Goal: Task Accomplishment & Management: Manage account settings

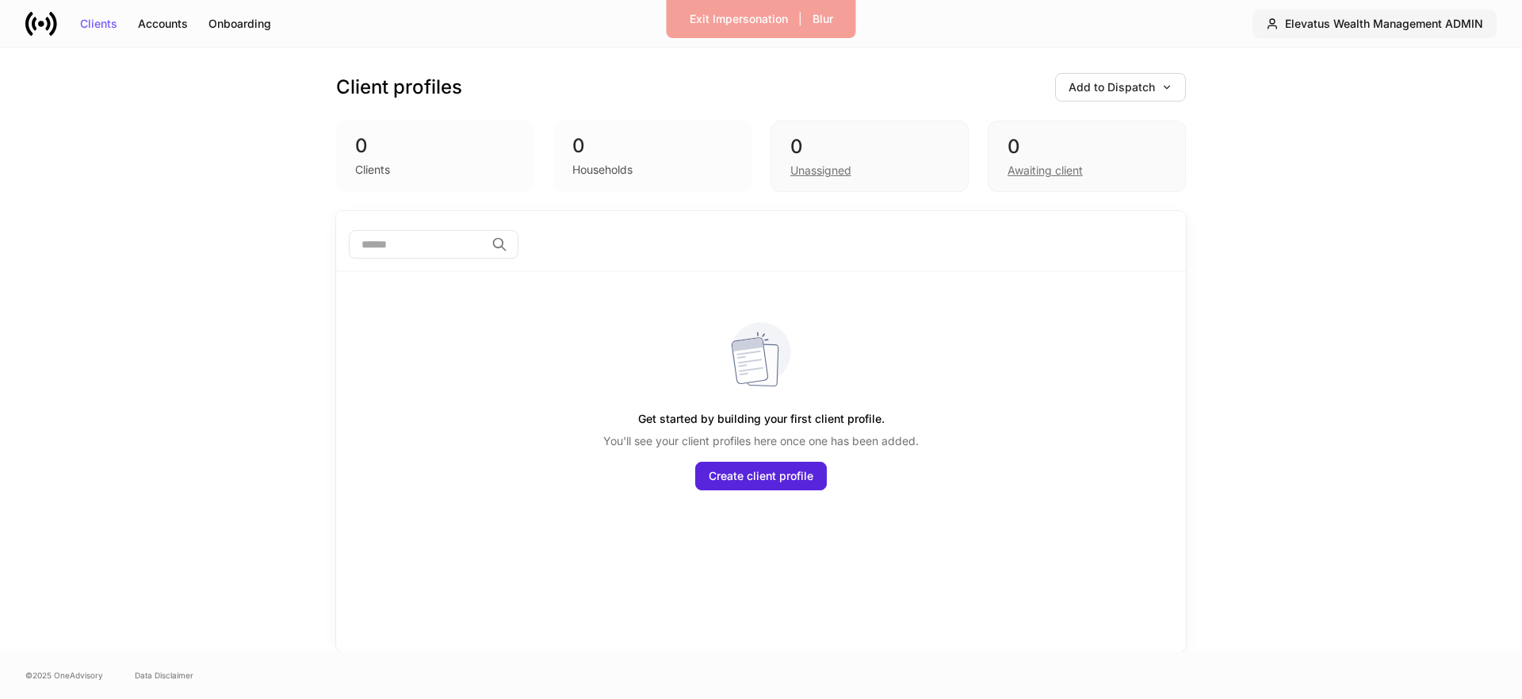
click at [1462, 29] on div "Elevatus Wealth Management ADMIN" at bounding box center [1384, 23] width 198 height 11
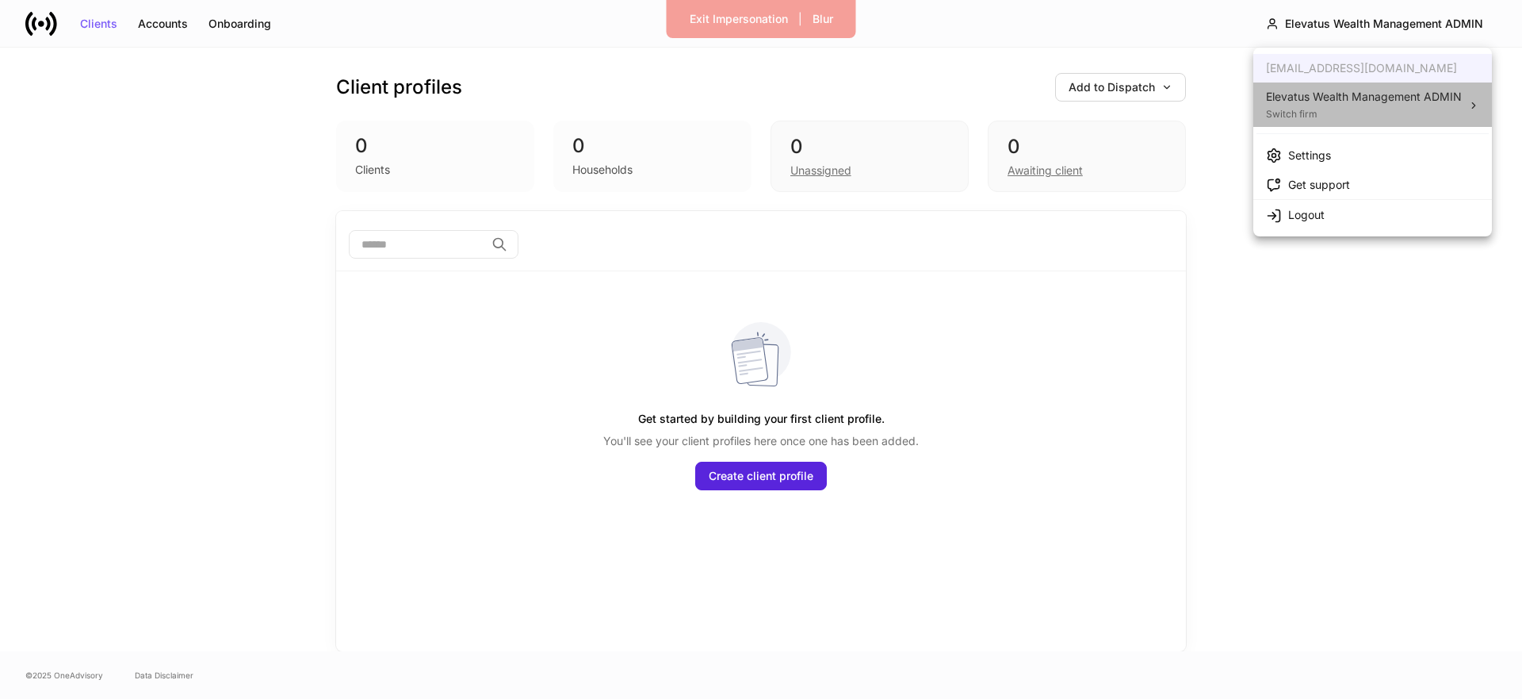
click at [1314, 114] on div "Switch firm" at bounding box center [1364, 113] width 196 height 16
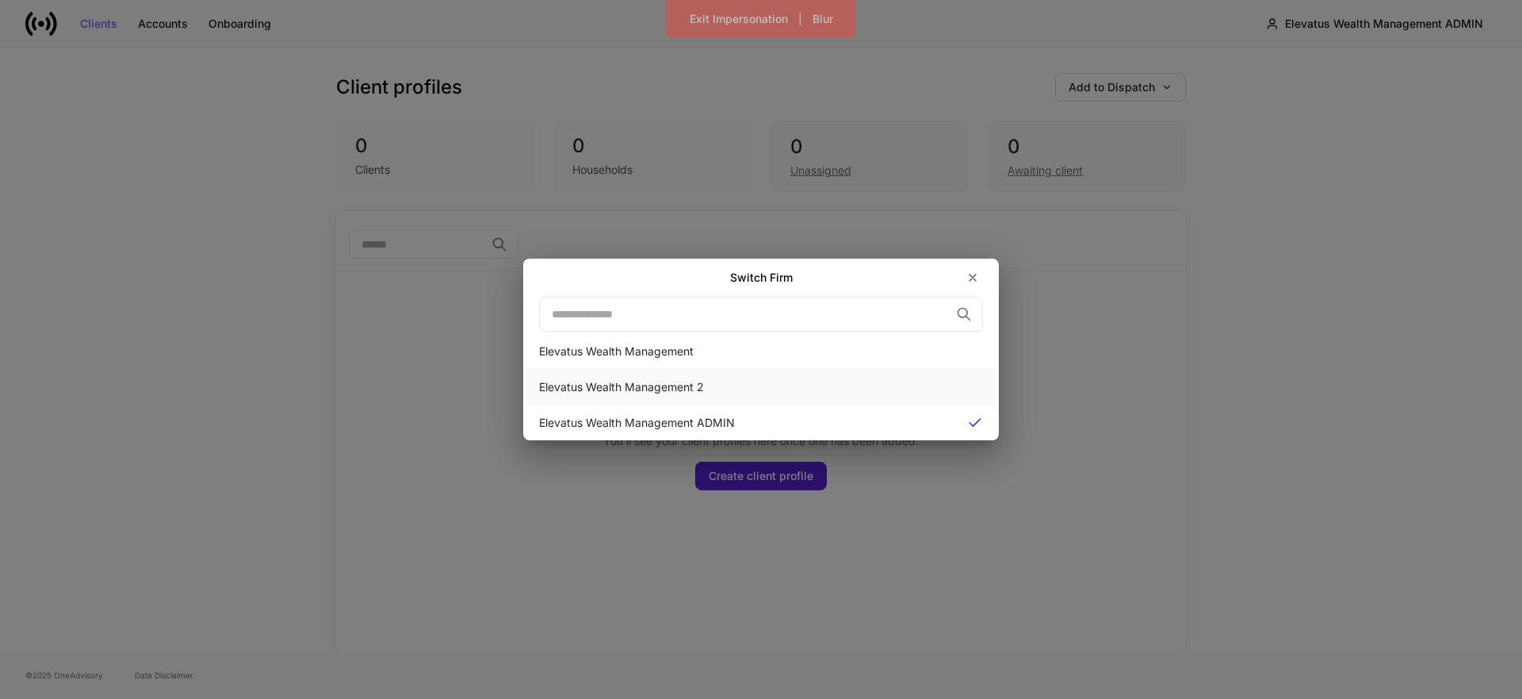
click at [679, 387] on div "Elevatus Wealth Management 2" at bounding box center [761, 387] width 444 height 16
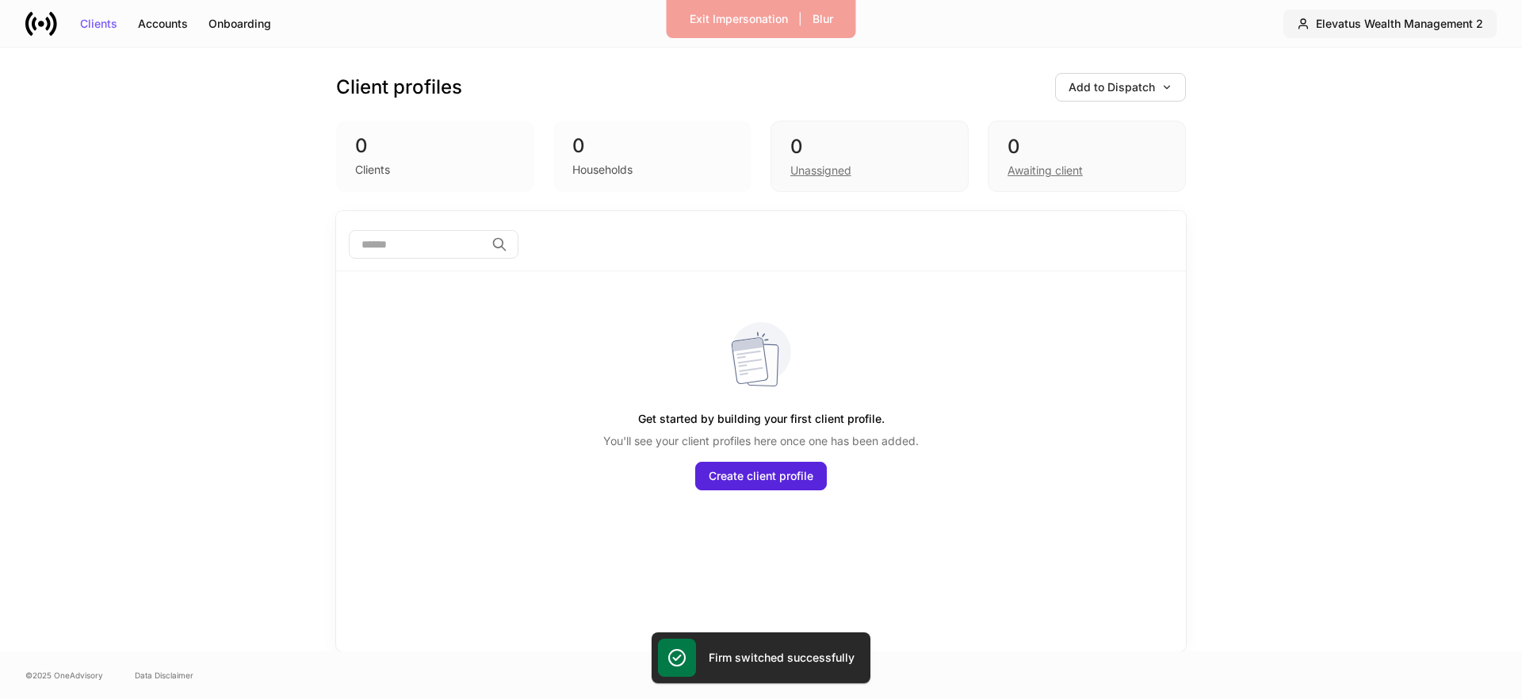
click at [1340, 24] on div "Elevatus Wealth Management 2" at bounding box center [1399, 23] width 167 height 11
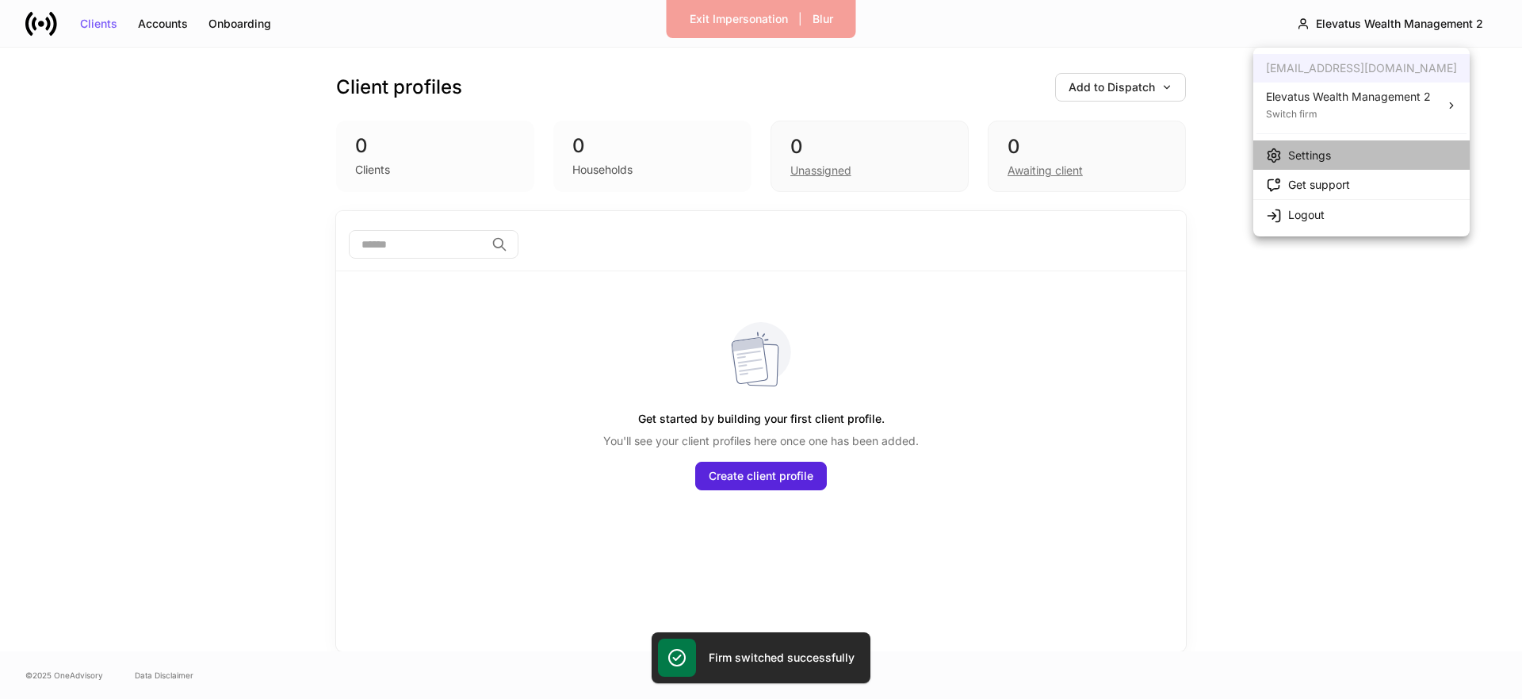
click at [1307, 165] on li "Settings" at bounding box center [1362, 154] width 216 height 29
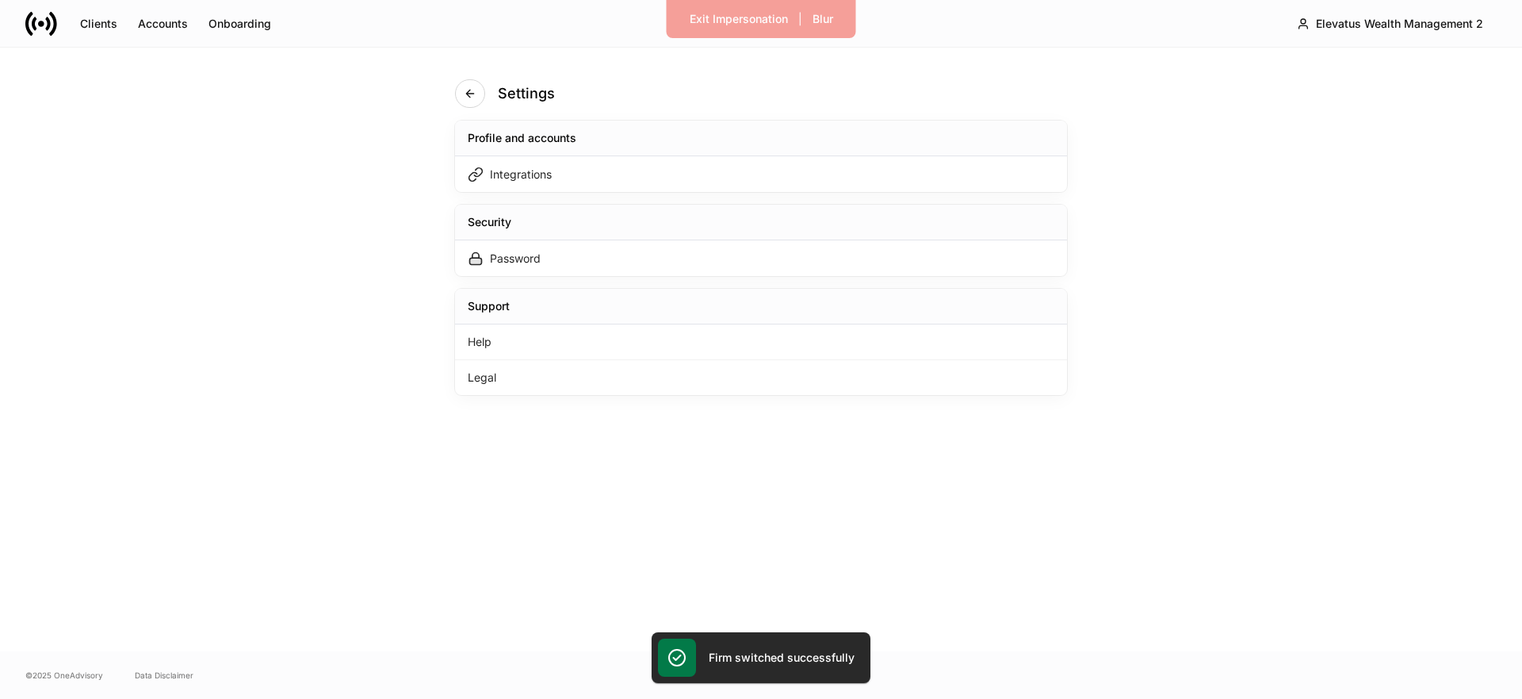
click at [689, 195] on div "Profile and accounts Integrations Security Password Support Help Legal" at bounding box center [761, 258] width 612 height 274
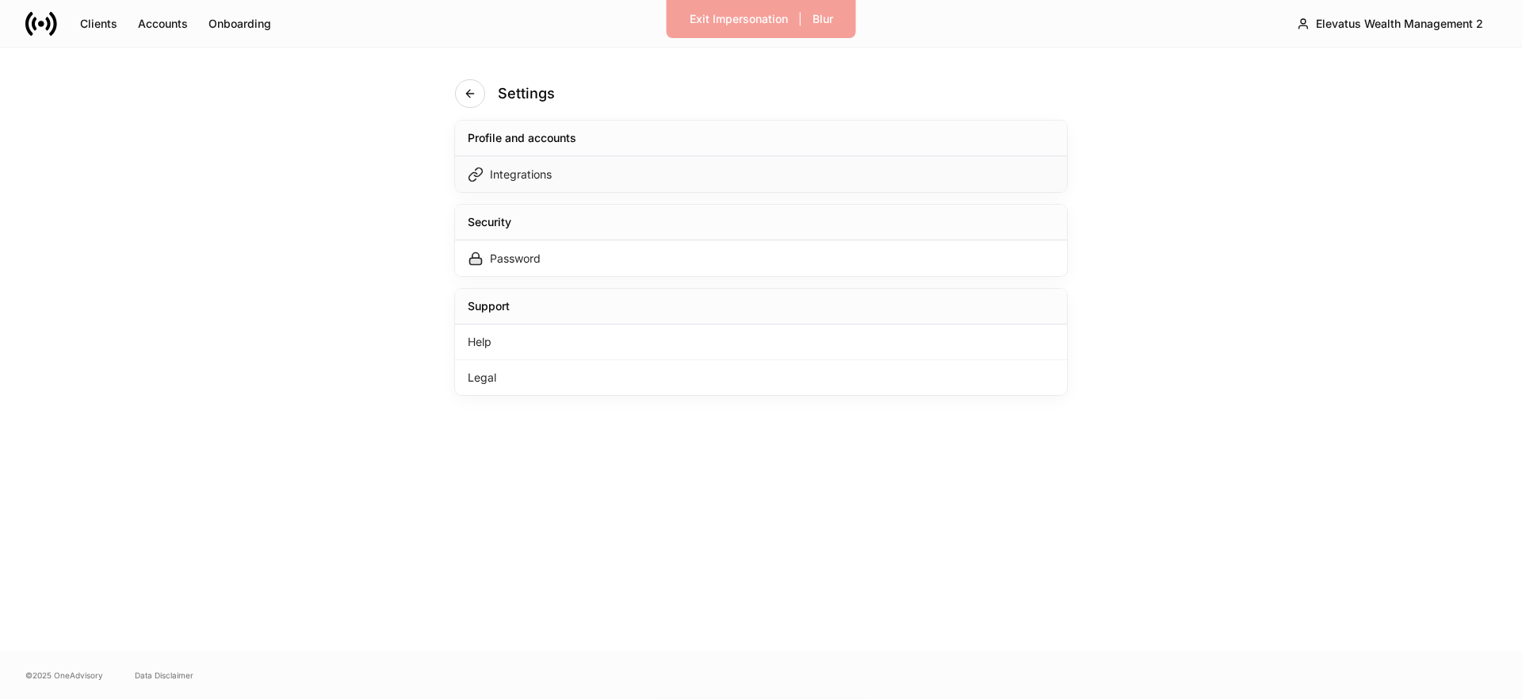
click at [687, 178] on div "Integrations" at bounding box center [761, 174] width 612 height 36
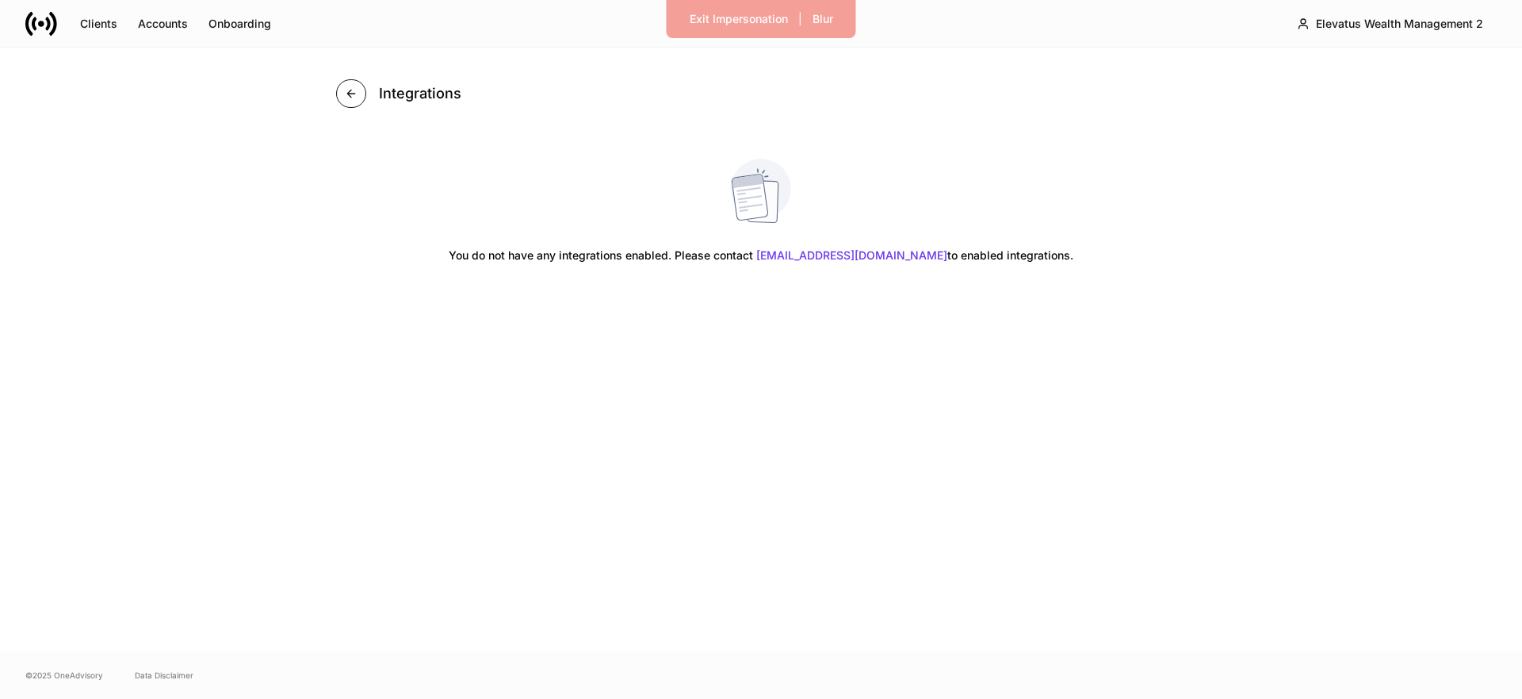
click at [359, 89] on button "button" at bounding box center [351, 93] width 30 height 29
